Goal: Entertainment & Leisure: Consume media (video, audio)

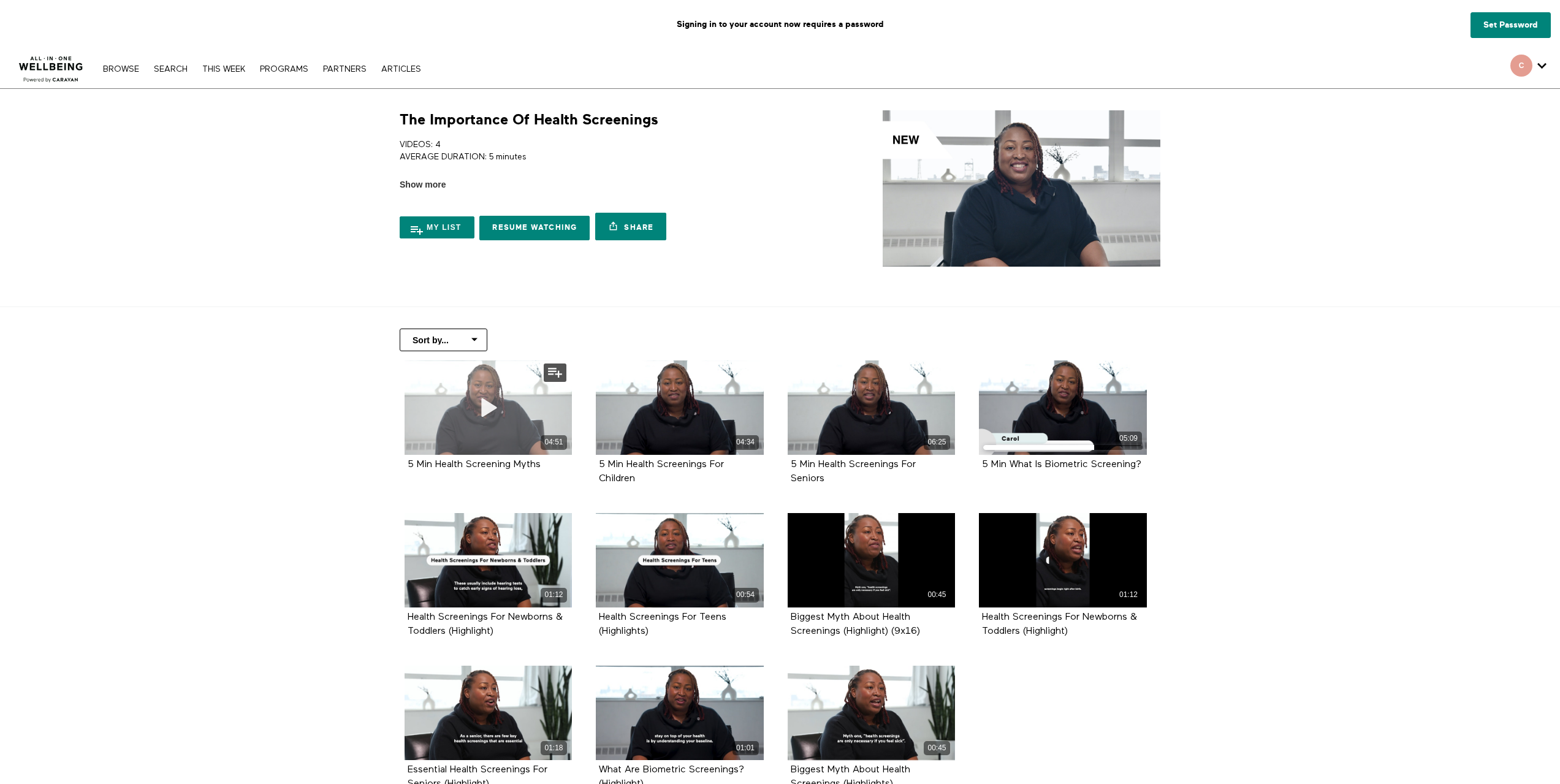
click at [452, 372] on div "04:51" at bounding box center [489, 407] width 168 height 94
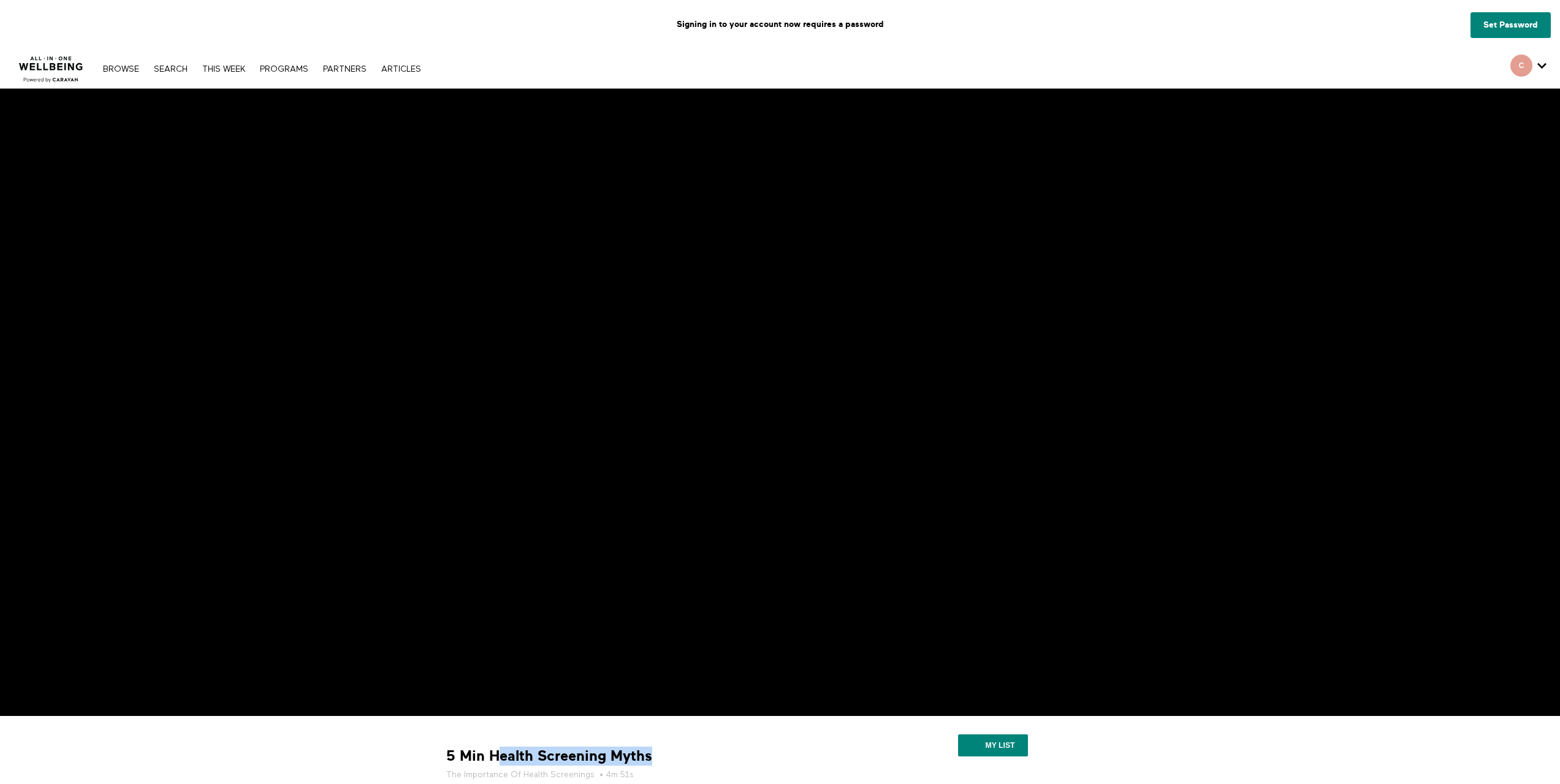
drag, startPoint x: 663, startPoint y: 750, endPoint x: 494, endPoint y: 750, distance: 169.0
click at [494, 750] on div "5 Min Health Screening Myths The Importance Of Health Screenings • 4m 51s" at bounding box center [650, 763] width 420 height 34
copy strong "ealth Screening Myths"
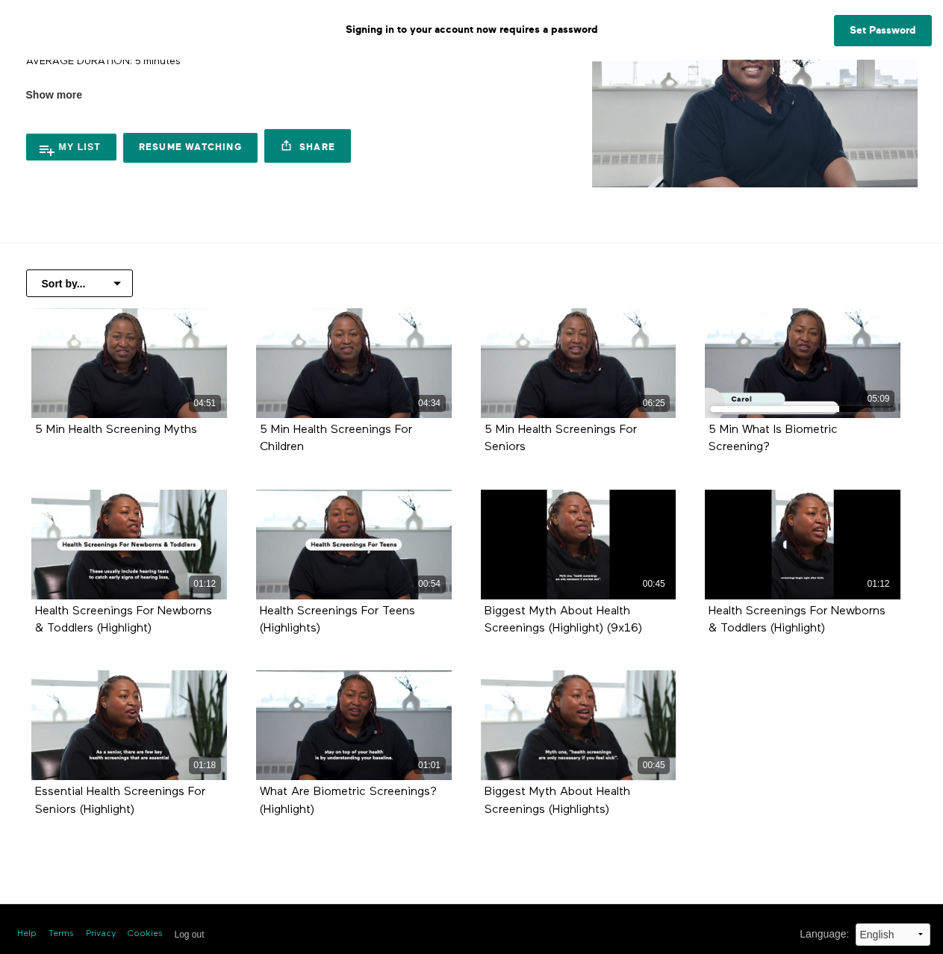
scroll to position [140, 0]
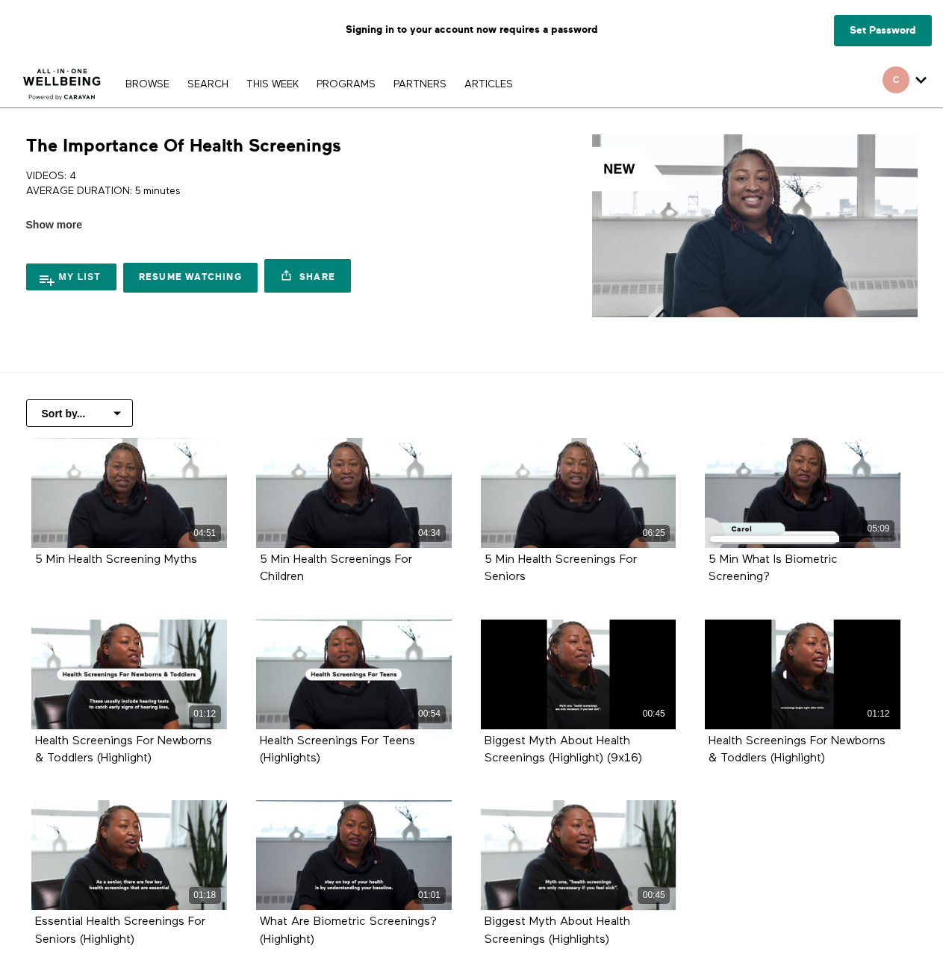
scroll to position [140, 0]
